Goal: Task Accomplishment & Management: Use online tool/utility

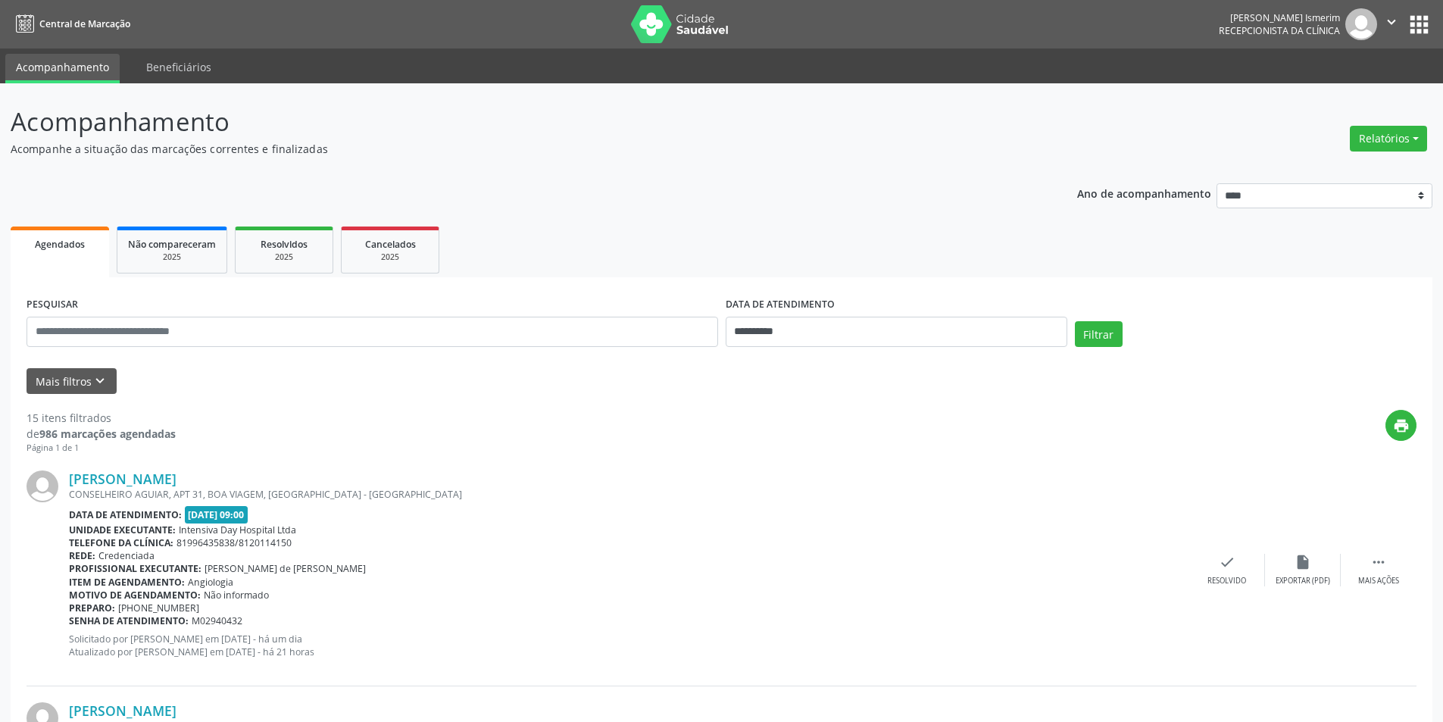
click at [1403, 106] on div "Relatórios Agendamentos Procedimentos realizados" at bounding box center [1388, 130] width 88 height 54
click at [1399, 133] on button "Relatórios" at bounding box center [1388, 139] width 77 height 26
click at [1344, 168] on link "Agendamentos" at bounding box center [1346, 171] width 163 height 21
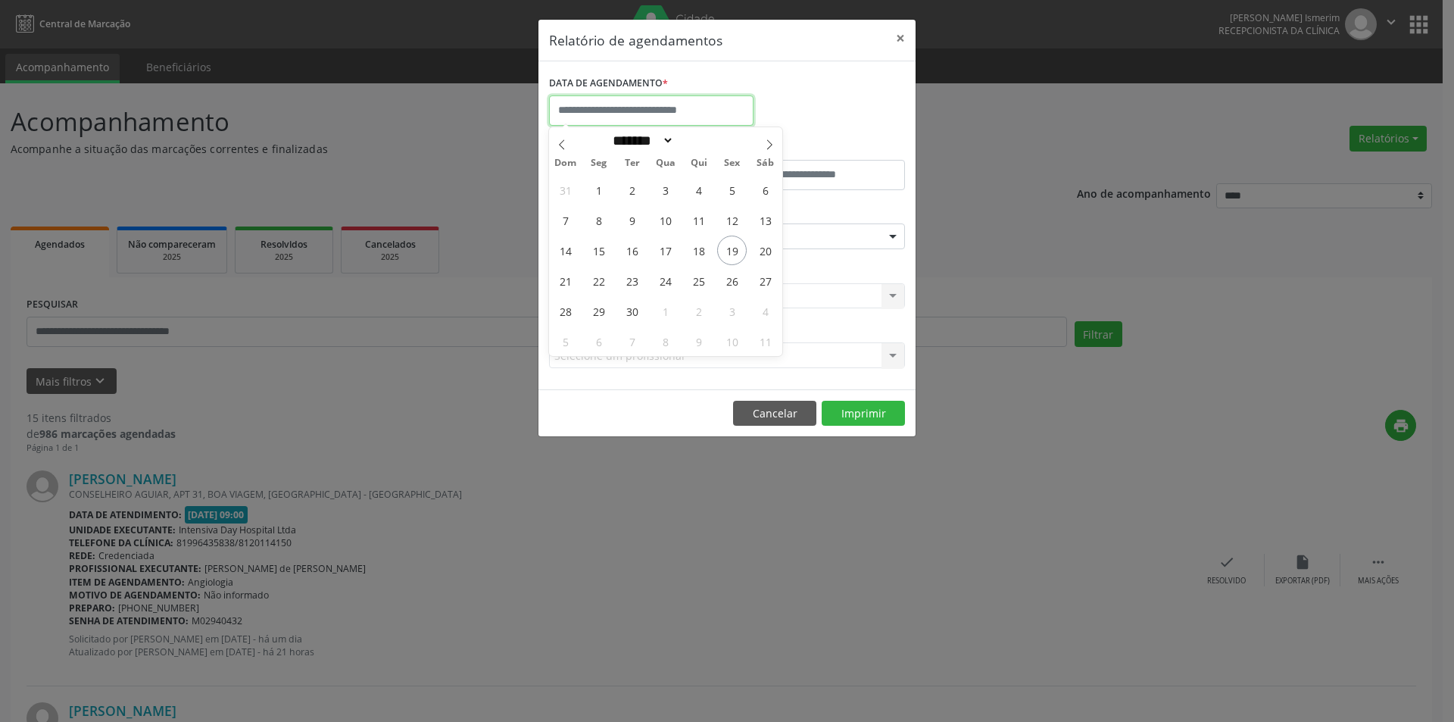
click at [641, 102] on input "text" at bounding box center [651, 110] width 204 height 30
click at [727, 255] on span "19" at bounding box center [732, 251] width 30 height 30
type input "**********"
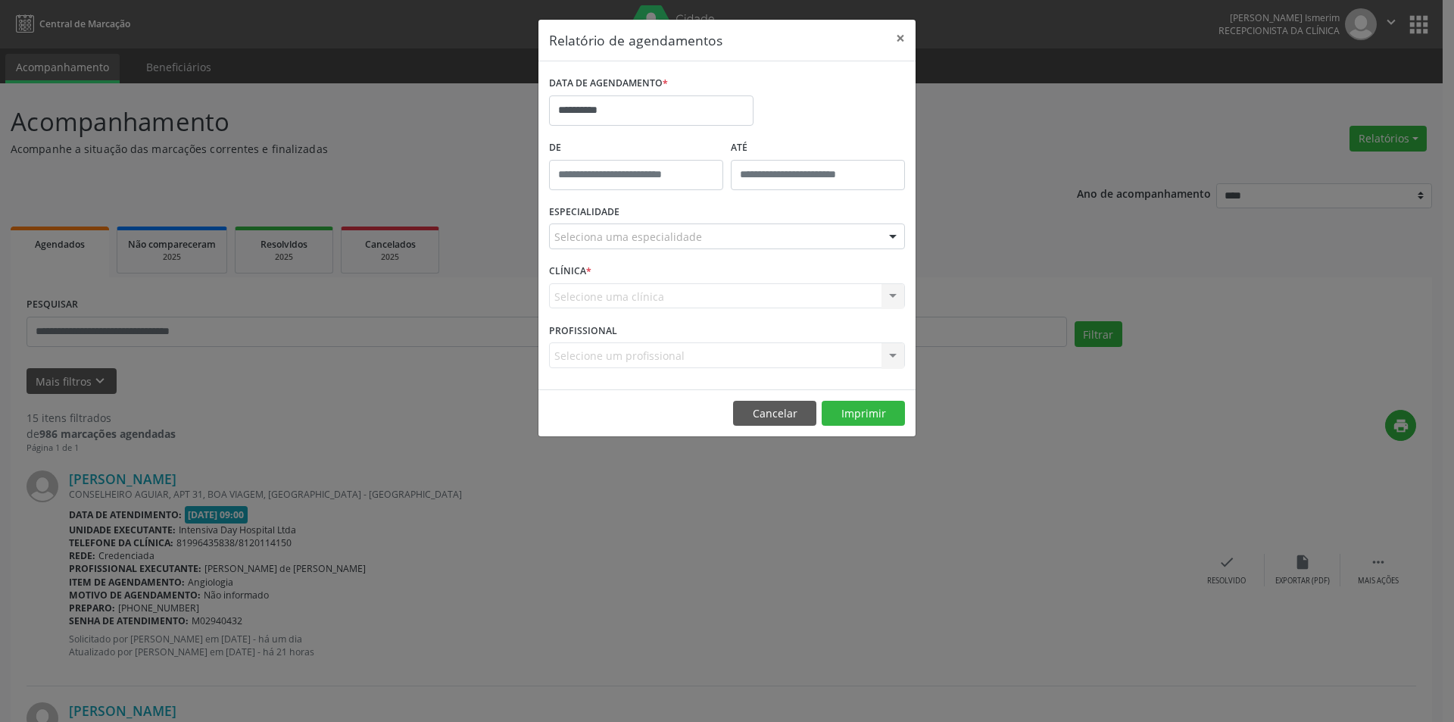
click at [756, 226] on div "Seleciona uma especialidade" at bounding box center [727, 236] width 356 height 26
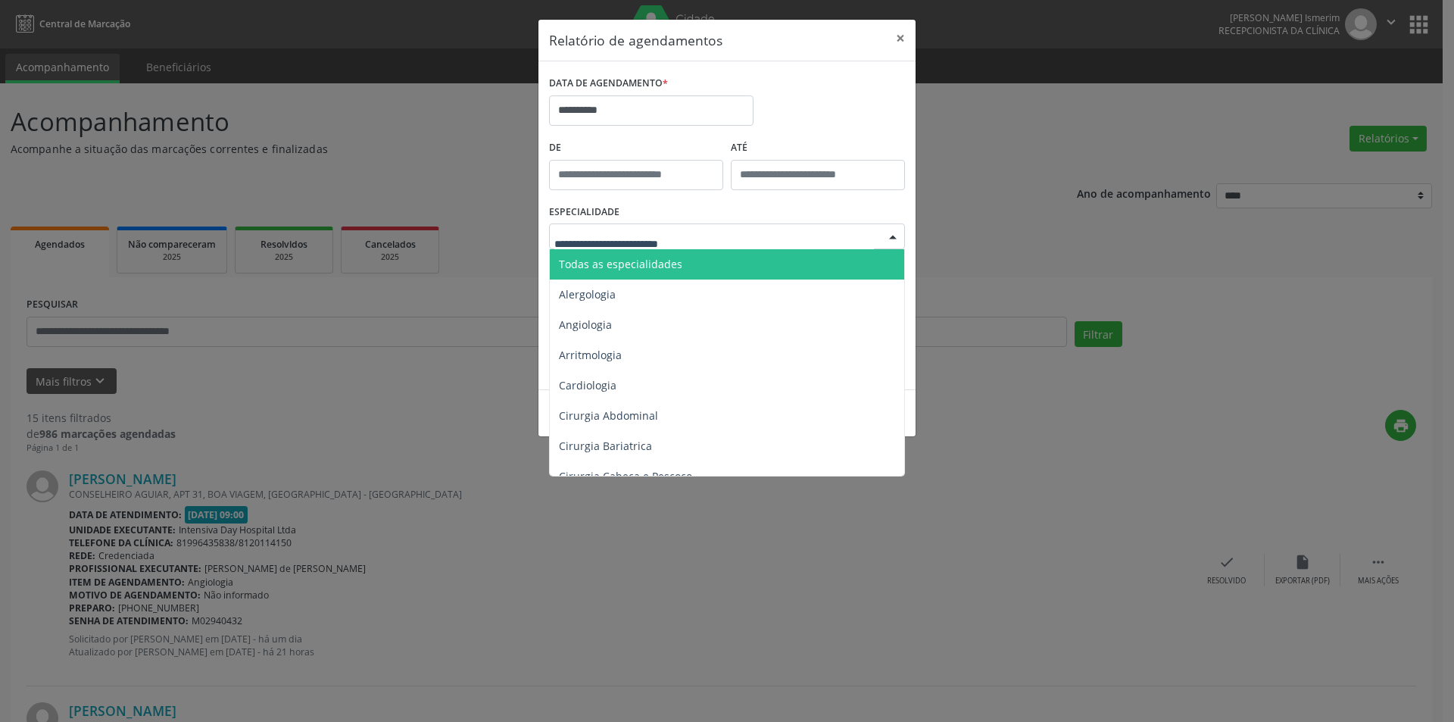
click at [741, 261] on span "Todas as especialidades" at bounding box center [728, 264] width 357 height 30
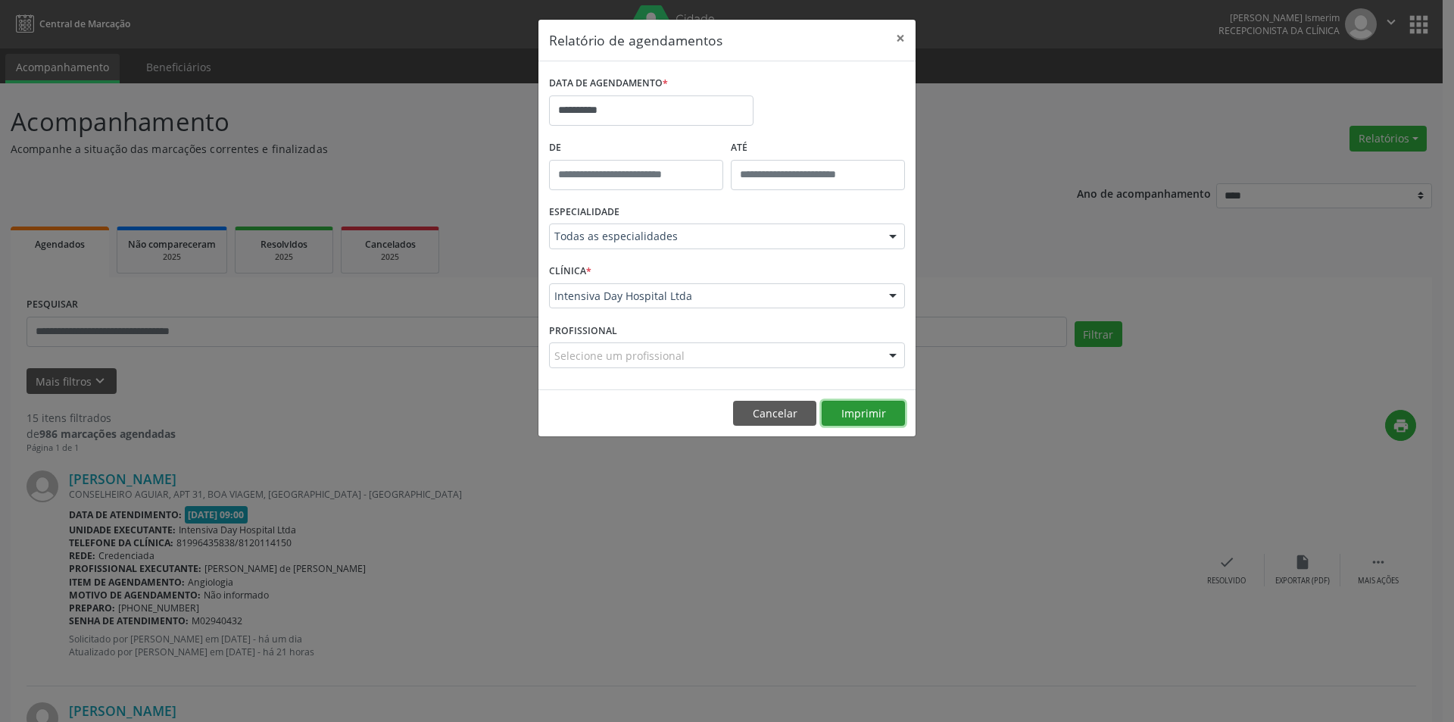
click at [839, 411] on button "Imprimir" at bounding box center [863, 414] width 83 height 26
